Goal: Task Accomplishment & Management: Manage account settings

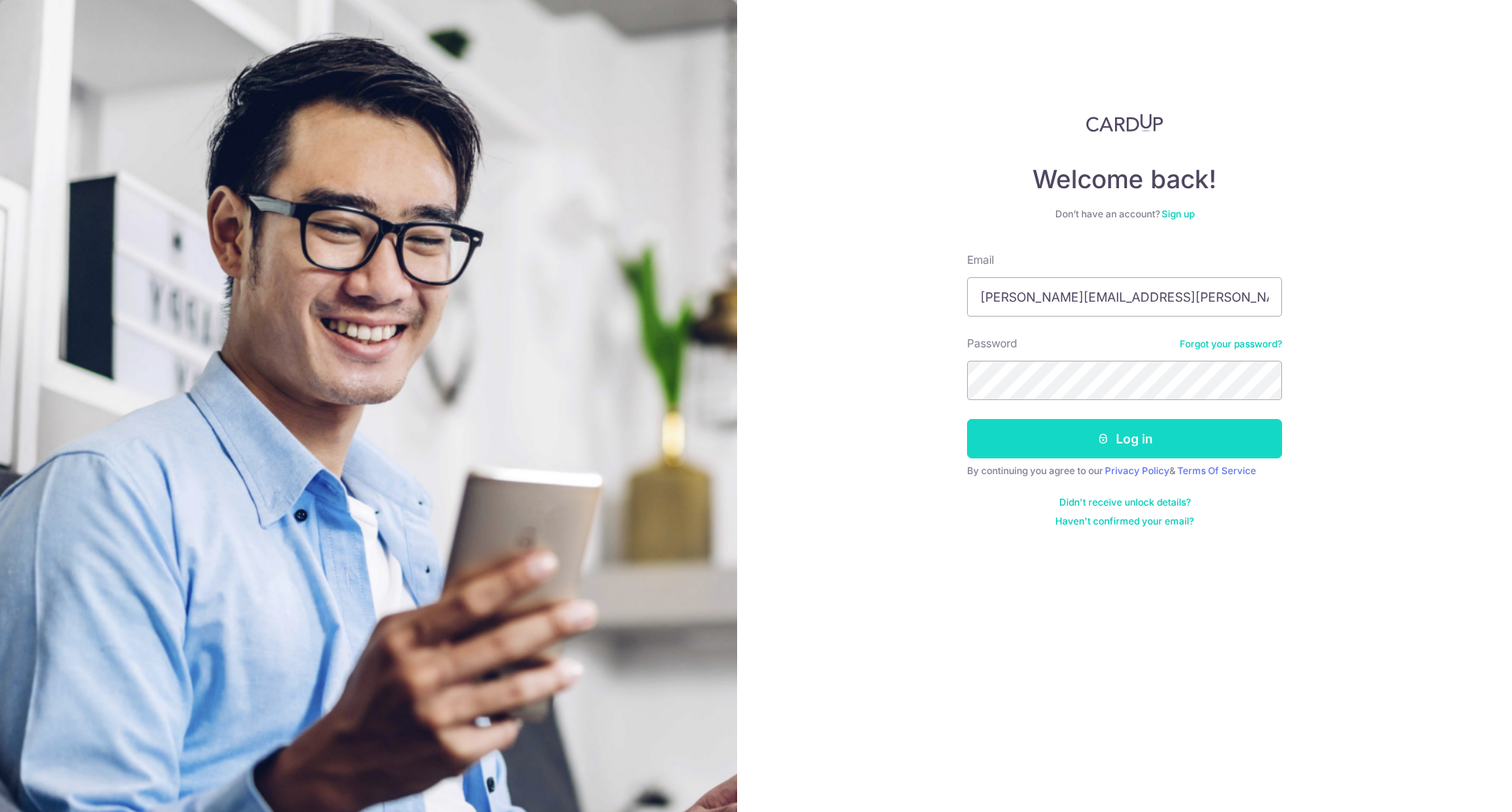
click at [1121, 454] on button "Log in" at bounding box center [1124, 438] width 315 height 39
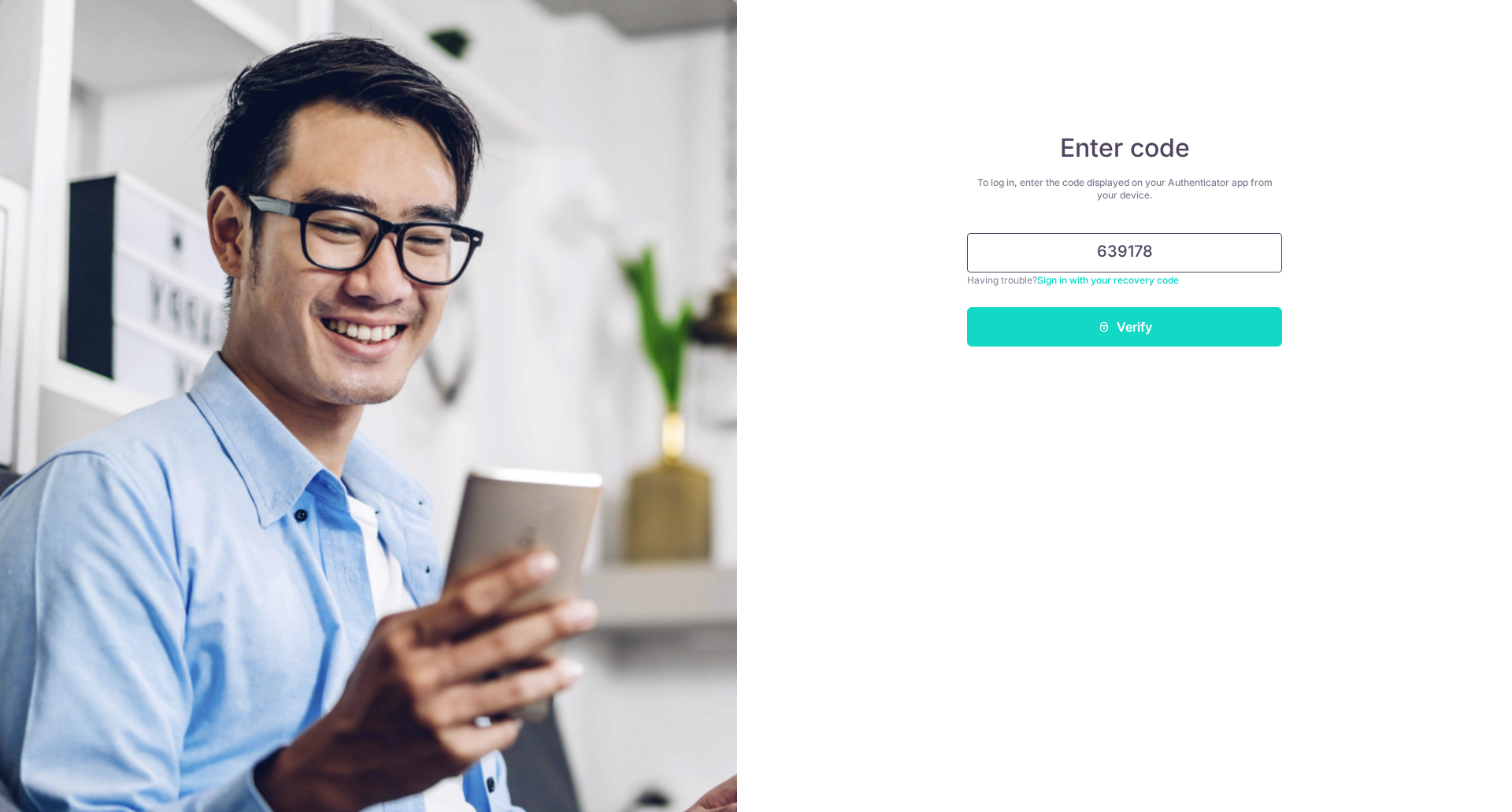
type input "639178"
click at [1113, 326] on button "Verify" at bounding box center [1124, 327] width 315 height 39
